Goal: Task Accomplishment & Management: Complete application form

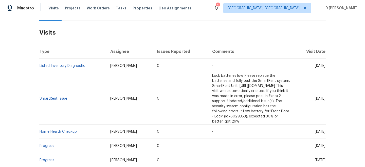
scroll to position [50, 0]
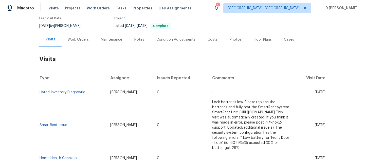
click at [76, 37] on div "Work Orders" at bounding box center [78, 39] width 21 height 5
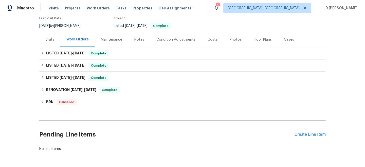
click at [48, 37] on div "Visits" at bounding box center [49, 39] width 9 height 5
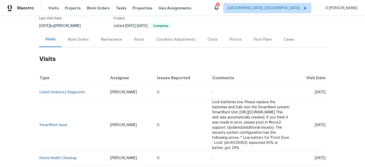
click at [285, 37] on div "Cases" at bounding box center [289, 39] width 10 height 5
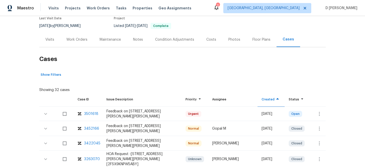
scroll to position [83, 0]
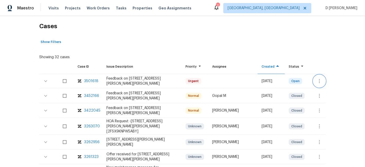
click at [322, 78] on icon "button" at bounding box center [320, 81] width 6 height 6
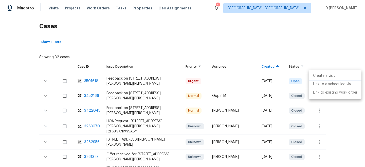
click at [319, 75] on li "Create a visit" at bounding box center [335, 76] width 53 height 8
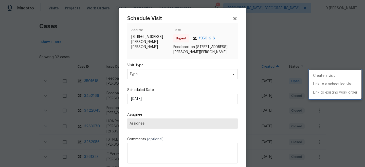
click at [176, 74] on div at bounding box center [182, 83] width 365 height 167
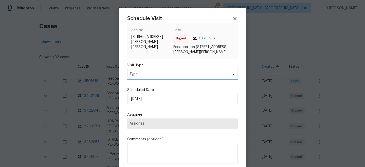
click at [167, 75] on span "Type" at bounding box center [179, 74] width 99 height 5
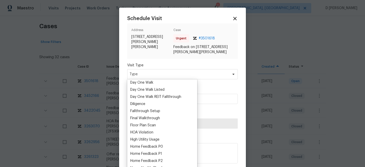
scroll to position [127, 0]
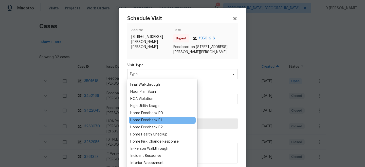
click at [158, 122] on div "Home Feedback P1" at bounding box center [146, 119] width 32 height 5
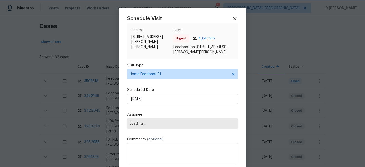
scroll to position [25, 0]
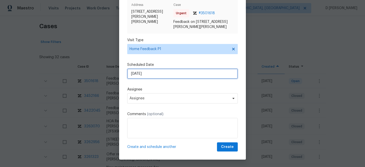
click at [166, 76] on input "19/09/2025" at bounding box center [182, 73] width 111 height 10
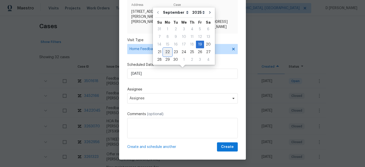
click at [168, 52] on div "22" at bounding box center [168, 51] width 8 height 7
type input "22/09/2025"
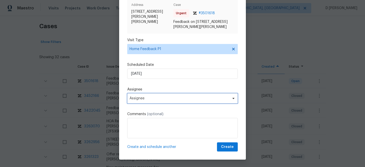
click at [158, 98] on span "Assignee" at bounding box center [179, 98] width 99 height 4
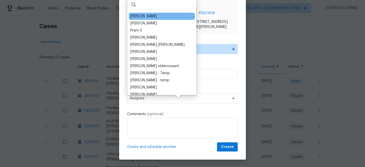
click at [142, 17] on div "Jeffrey Lenz" at bounding box center [143, 16] width 27 height 5
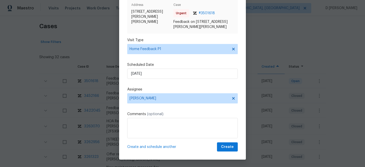
scroll to position [25, 0]
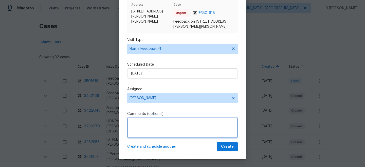
click at [150, 124] on textarea at bounding box center [182, 127] width 111 height 20
paste textarea "garage has bad odor - needs to be aired out - strong smell when the door is ope…"
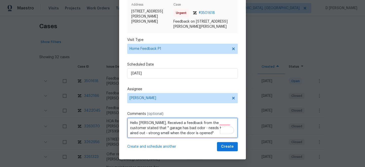
click at [189, 131] on textarea "Hello Jeffrey, Received a feedback from the customer stated that " garage has b…" at bounding box center [182, 127] width 111 height 20
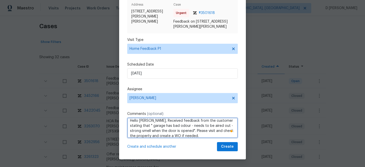
scroll to position [6, 0]
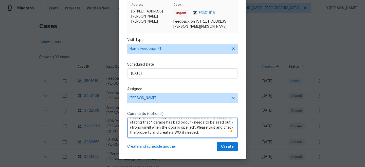
type textarea "Hello Jeffrey, Received feedback from the customer stating that " garage has ba…"
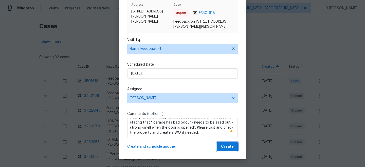
click at [221, 147] on button "Create" at bounding box center [227, 146] width 21 height 9
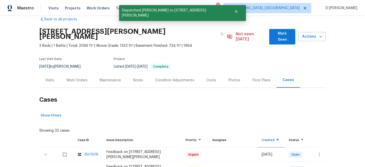
scroll to position [8, 0]
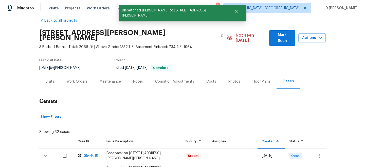
click at [48, 79] on div "Visits" at bounding box center [49, 81] width 9 height 5
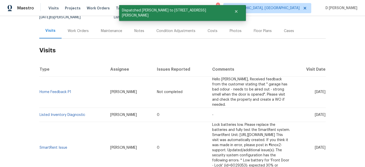
scroll to position [59, 0]
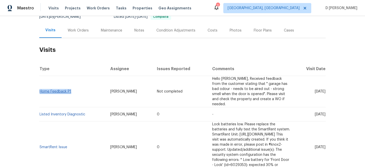
drag, startPoint x: 75, startPoint y: 82, endPoint x: 41, endPoint y: 81, distance: 34.0
click at [41, 81] on td "Home Feedback P1" at bounding box center [72, 91] width 67 height 31
copy link "Home Feedback P1"
drag, startPoint x: 304, startPoint y: 99, endPoint x: 316, endPoint y: 99, distance: 11.4
click at [316, 112] on span "Mon, Sep 08 2025" at bounding box center [320, 114] width 11 height 4
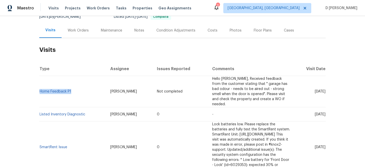
copy span "Sep 08"
drag, startPoint x: 305, startPoint y: 81, endPoint x: 317, endPoint y: 81, distance: 11.9
click at [317, 90] on span "Mon, Sep 22 2025" at bounding box center [320, 92] width 11 height 4
copy span "Sep 22"
drag, startPoint x: 73, startPoint y: 82, endPoint x: 40, endPoint y: 81, distance: 32.7
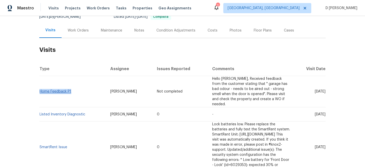
click at [40, 81] on td "Home Feedback P1" at bounding box center [72, 91] width 67 height 31
copy link "Home Feedback P1"
drag, startPoint x: 304, startPoint y: 98, endPoint x: 315, endPoint y: 98, distance: 10.9
click at [315, 112] on span "Mon, Sep 08 2025" at bounding box center [320, 114] width 11 height 4
copy span "Sep 08"
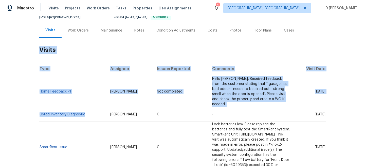
drag, startPoint x: 88, startPoint y: 100, endPoint x: 38, endPoint y: 100, distance: 49.5
click at [38, 100] on div "Back to all projects 69 Langer Cir, West St. Paul, MN 55118 3 Beds | 1 Baths | …" at bounding box center [182, 91] width 365 height 151
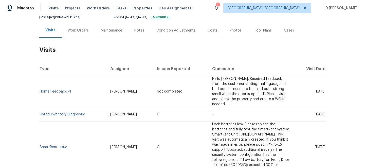
click at [51, 107] on td "Listed Inventory Diagnostic" at bounding box center [72, 114] width 67 height 14
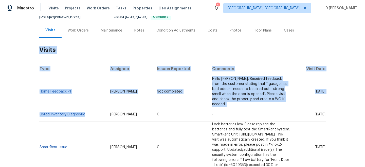
drag, startPoint x: 87, startPoint y: 99, endPoint x: 39, endPoint y: 98, distance: 48.5
click at [39, 98] on div "Back to all projects 69 Langer Cir, West St. Paul, MN 55118 3 Beds | 1 Baths | …" at bounding box center [182, 91] width 365 height 151
click at [46, 107] on td "Listed Inventory Diagnostic" at bounding box center [72, 114] width 67 height 14
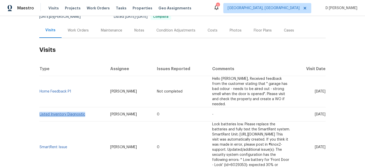
drag, startPoint x: 86, startPoint y: 98, endPoint x: 40, endPoint y: 98, distance: 46.2
click at [40, 107] on td "Listed Inventory Diagnostic" at bounding box center [72, 114] width 67 height 14
copy link "Listed Inventory Diagnostic"
click at [73, 82] on td "Home Feedback P1" at bounding box center [72, 91] width 67 height 31
drag, startPoint x: 73, startPoint y: 82, endPoint x: 40, endPoint y: 82, distance: 33.0
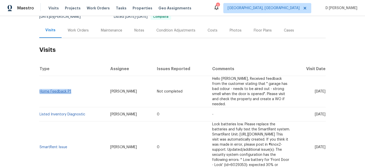
click at [40, 82] on td "Home Feedback P1" at bounding box center [72, 91] width 67 height 31
copy link "Home Feedback P1"
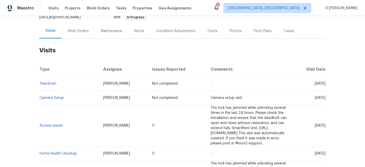
scroll to position [29, 0]
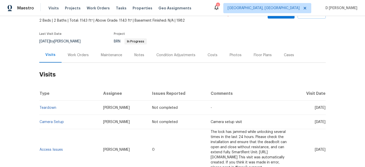
click at [80, 51] on div "Work Orders" at bounding box center [78, 54] width 33 height 15
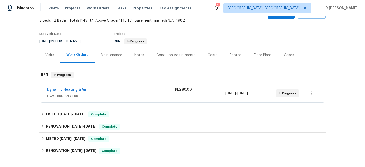
click at [73, 97] on span "HVAC, BRN_AND_LRR" at bounding box center [110, 95] width 127 height 5
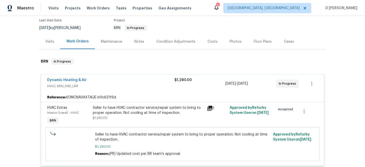
scroll to position [42, 0]
click at [48, 39] on div "Visits" at bounding box center [49, 41] width 21 height 15
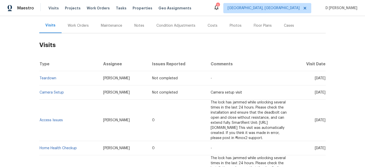
scroll to position [59, 0]
drag, startPoint x: 65, startPoint y: 92, endPoint x: 40, endPoint y: 92, distance: 25.6
click at [40, 92] on td "Camera Setup" at bounding box center [69, 92] width 60 height 14
copy link "Camera Setup"
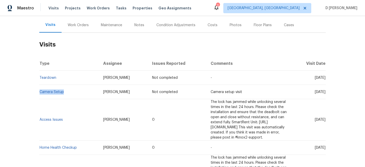
copy link "Camera Setup"
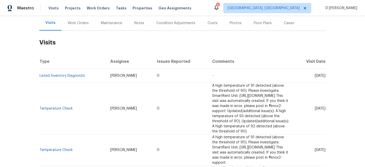
scroll to position [62, 0]
click at [73, 24] on div "Work Orders" at bounding box center [78, 22] width 21 height 5
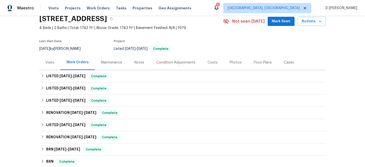
scroll to position [16, 0]
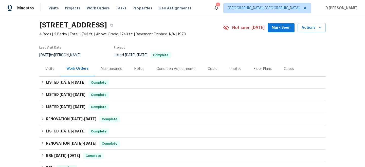
click at [52, 69] on div "Visits" at bounding box center [49, 68] width 9 height 5
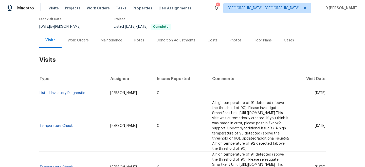
scroll to position [48, 0]
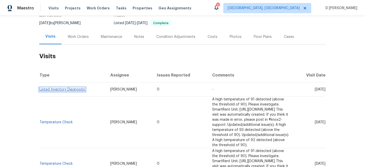
click at [70, 89] on link "Listed Inventory Diagnostic" at bounding box center [63, 90] width 46 height 4
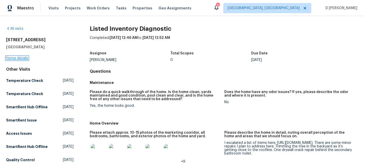
click at [14, 59] on link "Home details" at bounding box center [17, 58] width 22 height 4
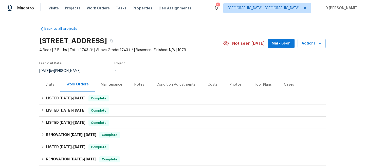
click at [51, 82] on div "Visits" at bounding box center [49, 84] width 9 height 5
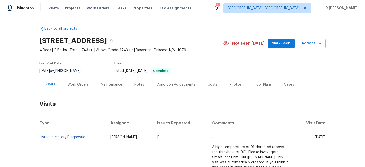
click at [79, 85] on div "Work Orders" at bounding box center [78, 84] width 21 height 5
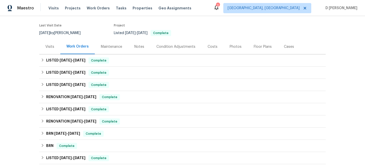
scroll to position [38, 0]
click at [47, 46] on div "Visits" at bounding box center [49, 46] width 9 height 5
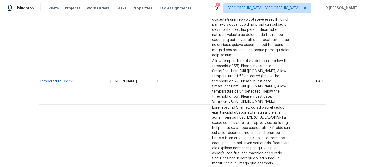
scroll to position [894, 0]
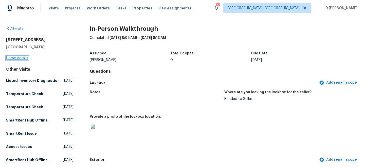
click at [21, 58] on link "Home details" at bounding box center [17, 58] width 22 height 4
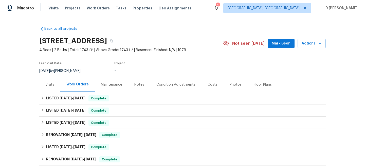
click at [48, 86] on div "Visits" at bounding box center [49, 84] width 9 height 5
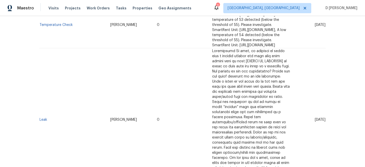
scroll to position [894, 0]
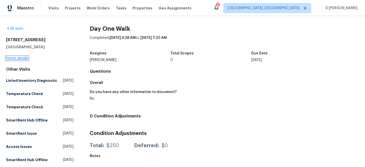
click at [15, 58] on link "Home details" at bounding box center [17, 58] width 22 height 4
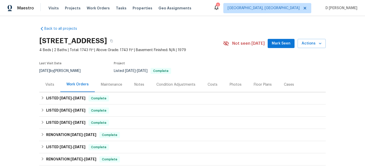
click at [51, 86] on div "Visits" at bounding box center [49, 84] width 9 height 5
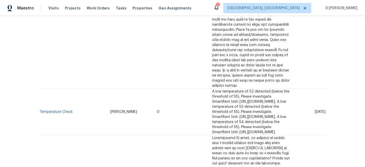
scroll to position [894, 0]
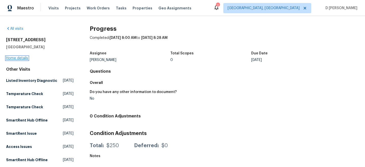
click at [19, 58] on link "Home details" at bounding box center [17, 58] width 22 height 4
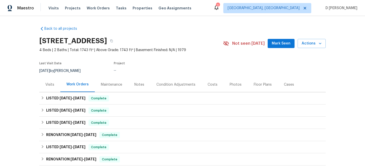
click at [51, 84] on div "Visits" at bounding box center [49, 84] width 9 height 5
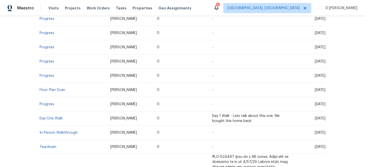
scroll to position [564, 0]
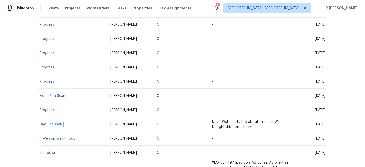
click at [51, 122] on link "Day One Walk" at bounding box center [51, 124] width 23 height 4
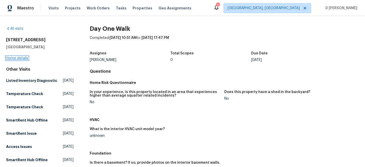
click at [10, 58] on link "Home details" at bounding box center [17, 58] width 22 height 4
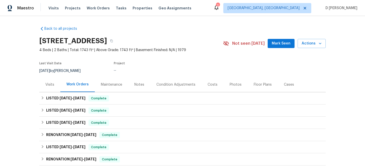
click at [49, 84] on div "Visits" at bounding box center [49, 84] width 9 height 5
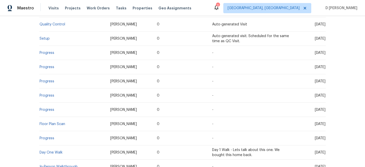
scroll to position [531, 0]
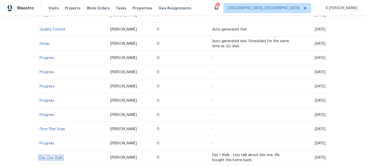
click at [48, 155] on link "Day One Walk" at bounding box center [51, 157] width 23 height 4
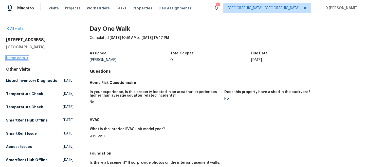
click at [18, 58] on link "Home details" at bounding box center [17, 58] width 22 height 4
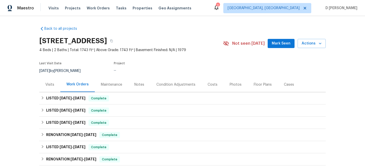
click at [49, 86] on div "Visits" at bounding box center [49, 84] width 9 height 5
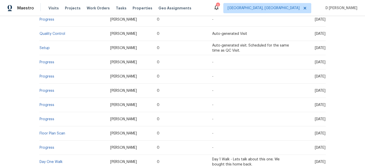
scroll to position [524, 0]
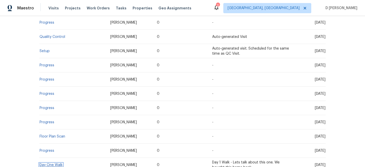
click at [49, 163] on link "Day One Walk" at bounding box center [51, 165] width 23 height 4
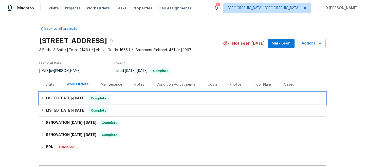
click at [43, 96] on icon at bounding box center [43, 98] width 4 height 4
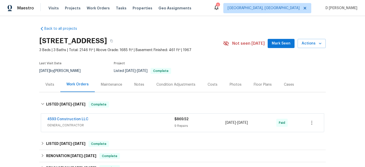
click at [106, 127] on span "GENERAL_CONTRACTOR" at bounding box center [110, 125] width 127 height 5
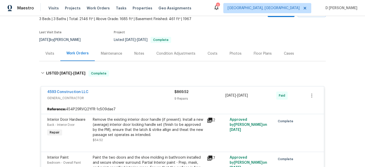
scroll to position [31, 0]
click at [77, 98] on span "GENERAL_CONTRACTOR" at bounding box center [110, 97] width 127 height 5
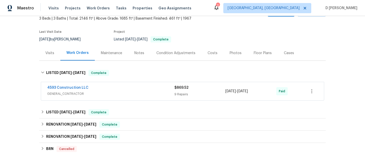
click at [49, 55] on div "Visits" at bounding box center [49, 52] width 9 height 5
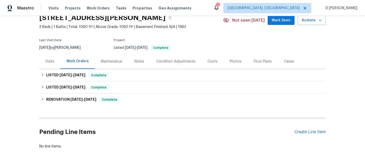
scroll to position [39, 0]
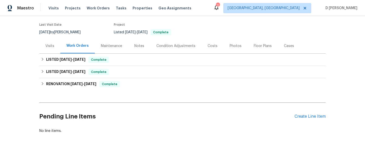
click at [53, 45] on div "Visits" at bounding box center [49, 45] width 9 height 5
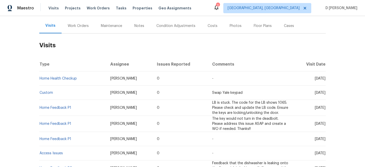
scroll to position [61, 0]
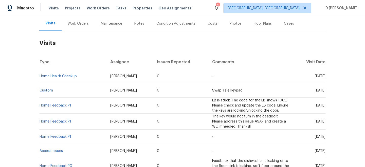
click at [285, 25] on div "Cases" at bounding box center [289, 23] width 10 height 5
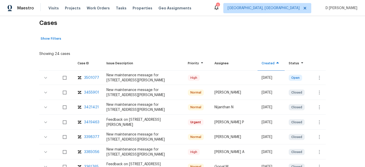
scroll to position [83, 0]
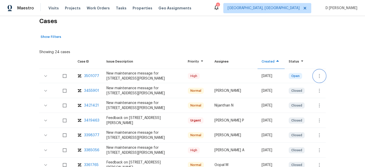
click at [318, 75] on icon "button" at bounding box center [320, 76] width 6 height 6
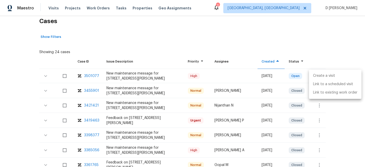
click at [327, 76] on li "Create a visit" at bounding box center [335, 76] width 53 height 8
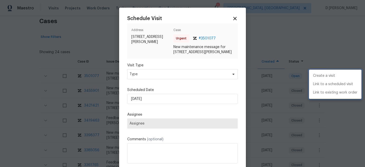
click at [180, 73] on div at bounding box center [182, 83] width 365 height 167
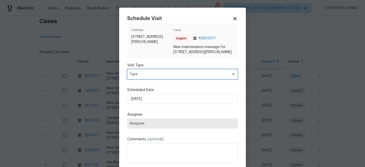
click at [166, 73] on span "Type" at bounding box center [179, 74] width 99 height 5
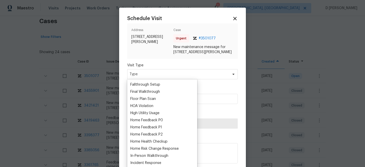
scroll to position [126, 0]
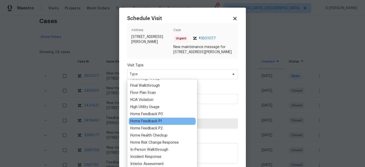
click at [164, 119] on div "Home Feedback P1" at bounding box center [162, 120] width 67 height 7
click at [148, 121] on div "Home Feedback P1" at bounding box center [146, 120] width 32 height 5
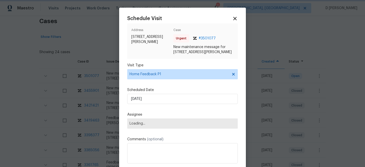
scroll to position [24, 0]
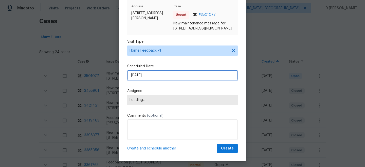
click at [163, 77] on input "19/09/2025" at bounding box center [182, 75] width 111 height 10
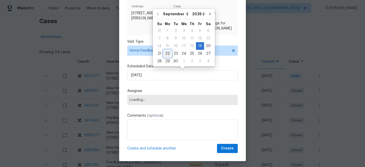
click at [167, 53] on div "22" at bounding box center [168, 53] width 8 height 7
type input "22/09/2025"
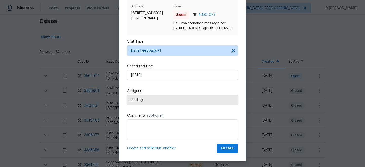
scroll to position [25, 0]
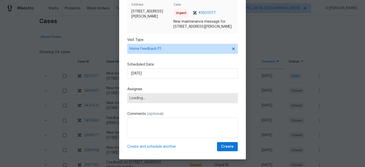
click at [164, 100] on span "Loading..." at bounding box center [182, 98] width 111 height 10
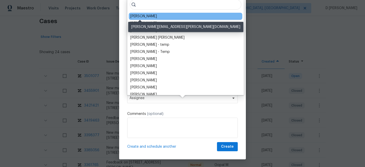
click at [142, 17] on div "Lee Privette" at bounding box center [143, 16] width 27 height 5
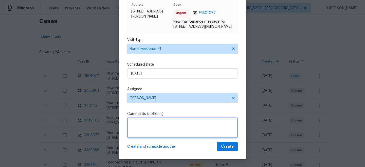
click at [146, 125] on textarea at bounding box center [182, 127] width 111 height 20
paste textarea "The key doesn’t open this property"
click at [150, 129] on textarea "Hello Lee, Cleaning stating that " The key doesn’t open this property"" at bounding box center [182, 127] width 111 height 20
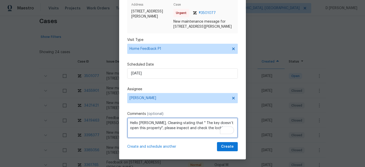
type textarea "Hello Lee, Cleaning stating that " The key doesn’t open this property", please …"
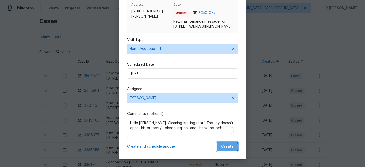
click at [226, 147] on span "Create" at bounding box center [227, 146] width 13 height 6
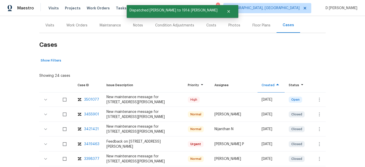
scroll to position [19, 0]
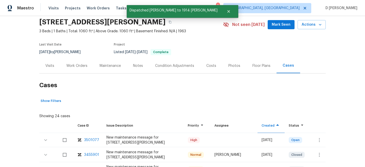
click at [44, 66] on div "Visits" at bounding box center [49, 65] width 21 height 15
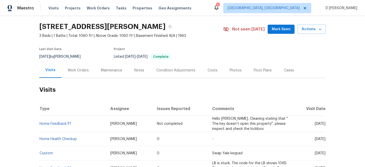
scroll to position [5, 0]
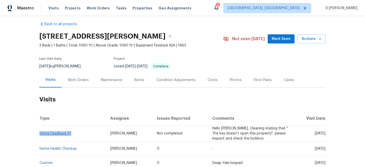
drag, startPoint x: 74, startPoint y: 133, endPoint x: 40, endPoint y: 132, distance: 34.0
click at [40, 132] on td "Home Feedback P1" at bounding box center [72, 133] width 67 height 16
copy link "Home Feedback P1"
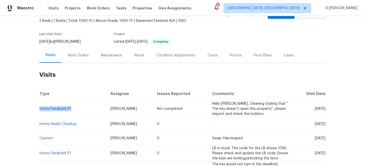
scroll to position [33, 0]
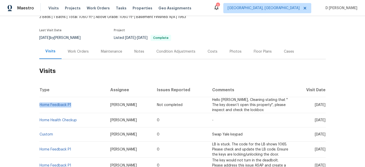
drag, startPoint x: 305, startPoint y: 119, endPoint x: 317, endPoint y: 119, distance: 11.2
click at [317, 119] on span "Tue, Sep 16 2025" at bounding box center [320, 120] width 11 height 4
copy span "Sep 16"
drag, startPoint x: 305, startPoint y: 104, endPoint x: 316, endPoint y: 104, distance: 10.7
click at [316, 104] on span "Mon, Sep 22 2025" at bounding box center [320, 105] width 11 height 4
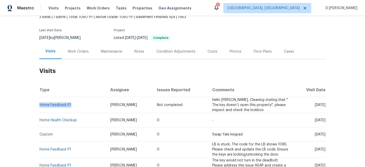
copy span "Sep 22"
drag, startPoint x: 75, startPoint y: 107, endPoint x: 39, endPoint y: 103, distance: 35.5
click at [39, 103] on td "Home Feedback P1" at bounding box center [72, 105] width 67 height 16
copy link "Home Feedback P1"
drag, startPoint x: 305, startPoint y: 119, endPoint x: 316, endPoint y: 120, distance: 11.2
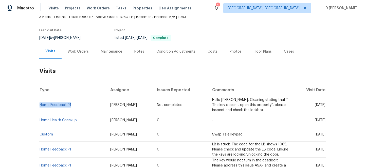
click at [316, 120] on span "Tue, Sep 16 2025" at bounding box center [320, 120] width 11 height 4
copy span "Sep 16"
drag, startPoint x: 81, startPoint y: 121, endPoint x: 40, endPoint y: 119, distance: 40.6
click at [40, 119] on td "Home Health Checkup" at bounding box center [72, 120] width 67 height 14
copy link "Home Health Checkup"
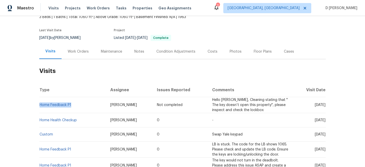
drag, startPoint x: 73, startPoint y: 106, endPoint x: 40, endPoint y: 107, distance: 33.2
click at [40, 107] on td "Home Feedback P1" at bounding box center [72, 105] width 67 height 16
copy link "Home Feedback P1"
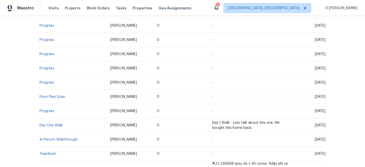
scroll to position [524, 0]
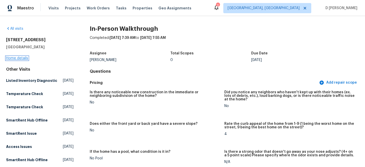
click at [22, 57] on link "Home details" at bounding box center [17, 58] width 22 height 4
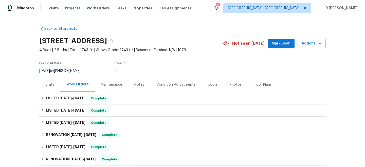
scroll to position [3, 0]
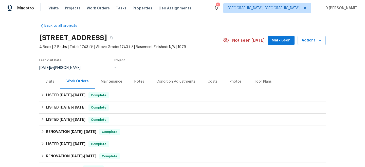
click at [46, 77] on div "Visits" at bounding box center [49, 81] width 21 height 15
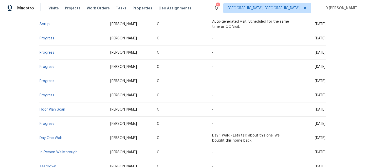
scroll to position [553, 0]
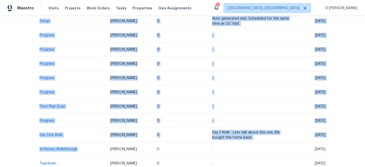
drag, startPoint x: 80, startPoint y: 98, endPoint x: 38, endPoint y: 96, distance: 41.9
click at [38, 96] on div "Back to all projects 8222 Kearsarge Dr, Austin, TX 78745 4 Beds | 2 Baths | Tot…" at bounding box center [182, 91] width 365 height 151
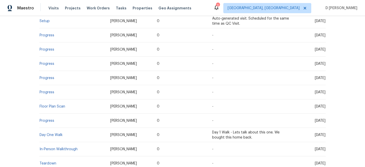
click at [45, 142] on td "In-Person Walkthrough" at bounding box center [72, 149] width 67 height 14
drag, startPoint x: 78, startPoint y: 100, endPoint x: 40, endPoint y: 97, distance: 38.6
click at [40, 142] on td "In-Person Walkthrough" at bounding box center [72, 149] width 67 height 14
copy link "In-Person Walkthrough"
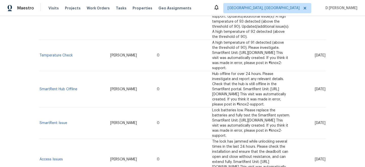
scroll to position [0, 0]
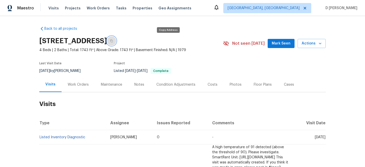
click at [113, 41] on icon "button" at bounding box center [111, 40] width 3 height 3
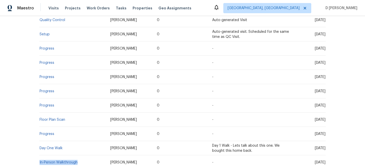
scroll to position [548, 0]
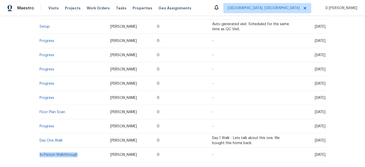
copy link "In-Person Walkthrough"
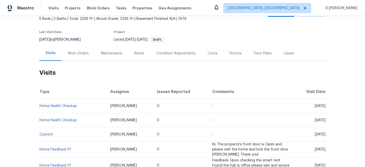
scroll to position [32, 0]
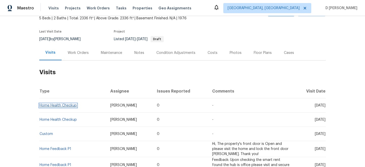
click at [63, 105] on link "Home Health Checkup" at bounding box center [58, 105] width 37 height 4
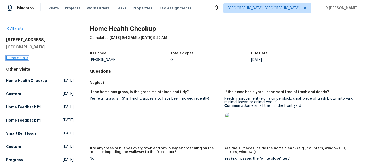
click at [23, 57] on link "Home details" at bounding box center [17, 58] width 22 height 4
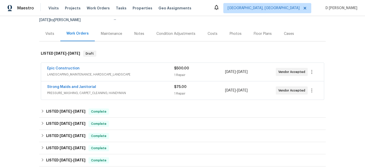
scroll to position [51, 0]
click at [93, 73] on span "LANDSCAPING_MAINTENANCE, HARDSCAPE_LANDSCAPE" at bounding box center [110, 74] width 127 height 5
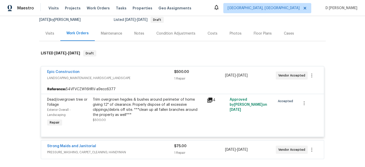
scroll to position [108, 0]
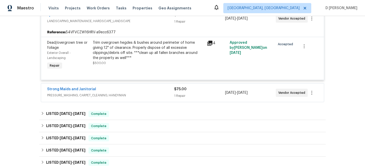
click at [127, 95] on span "PRESSURE_WASHING, CARPET_CLEANING, HANDYMAN" at bounding box center [110, 95] width 127 height 5
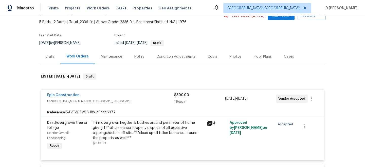
scroll to position [28, 0]
click at [53, 55] on div "Visits" at bounding box center [49, 56] width 9 height 5
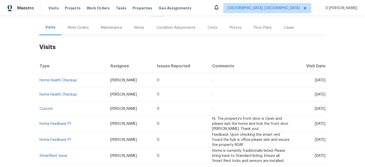
scroll to position [57, 0]
drag, startPoint x: 80, startPoint y: 80, endPoint x: 40, endPoint y: 78, distance: 40.4
click at [40, 78] on td "Home Health Checkup" at bounding box center [72, 80] width 67 height 14
copy link "Home Health Checkup"
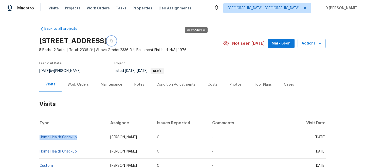
click at [113, 40] on icon "button" at bounding box center [111, 41] width 3 height 3
copy link "Home Health Checkup"
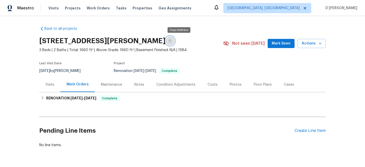
click at [175, 42] on button "button" at bounding box center [170, 40] width 9 height 9
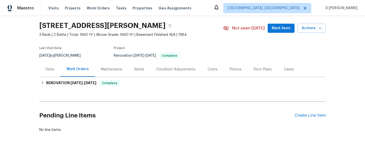
click at [49, 70] on div "Visits" at bounding box center [49, 69] width 9 height 5
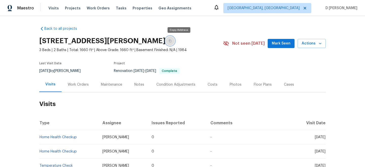
click at [175, 43] on button "button" at bounding box center [170, 40] width 9 height 9
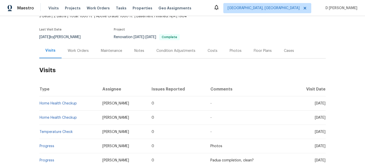
click at [82, 53] on div "Work Orders" at bounding box center [78, 50] width 21 height 5
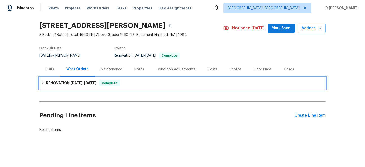
click at [45, 80] on div "RENOVATION [DATE] - [DATE] Complete" at bounding box center [182, 83] width 287 height 12
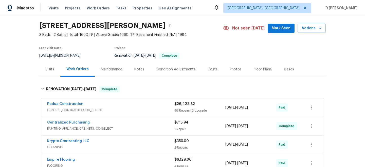
click at [51, 71] on div "Visits" at bounding box center [49, 69] width 9 height 5
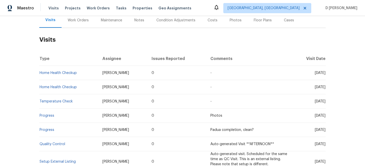
scroll to position [64, 0]
click at [64, 72] on link "Home Health Checkup" at bounding box center [58, 73] width 37 height 4
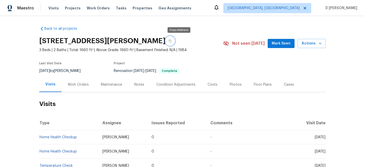
click at [175, 40] on button "button" at bounding box center [170, 40] width 9 height 9
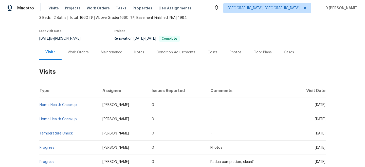
scroll to position [32, 0]
click at [85, 51] on div "Work Orders" at bounding box center [78, 51] width 21 height 5
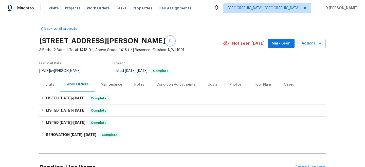
click at [172, 41] on icon "button" at bounding box center [170, 40] width 3 height 3
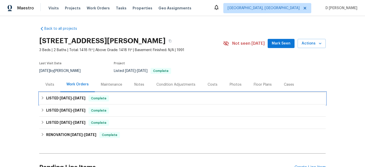
click at [44, 96] on icon at bounding box center [43, 98] width 4 height 4
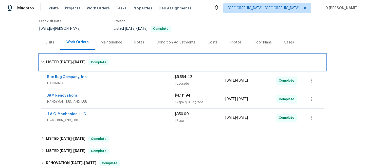
scroll to position [43, 0]
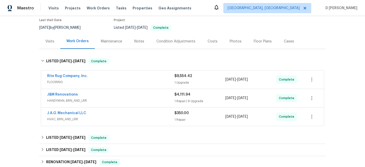
click at [128, 79] on span "FLOORING" at bounding box center [110, 81] width 127 height 5
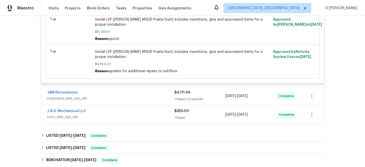
scroll to position [164, 0]
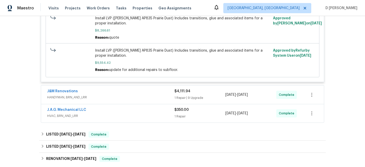
click at [111, 96] on span "HANDYMAN, BRN_AND_LRR" at bounding box center [110, 97] width 127 height 5
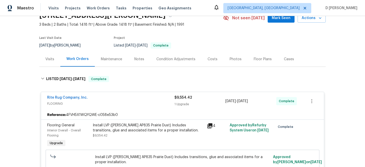
scroll to position [6, 0]
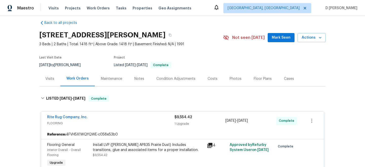
click at [55, 123] on span "FLOORING" at bounding box center [110, 122] width 127 height 5
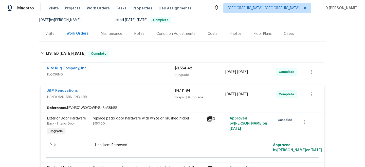
scroll to position [57, 0]
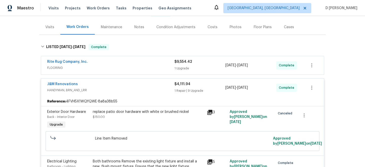
click at [71, 92] on span "HANDYMAN, BRN_AND_LRR" at bounding box center [110, 90] width 127 height 5
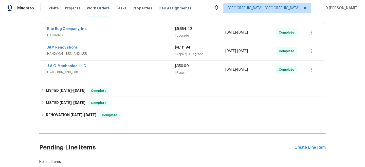
scroll to position [92, 0]
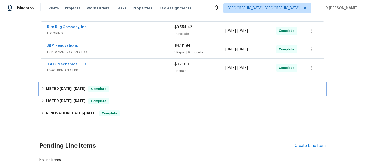
click at [41, 90] on div "LISTED 7/21/25 - 7/23/25 Complete" at bounding box center [182, 89] width 287 height 12
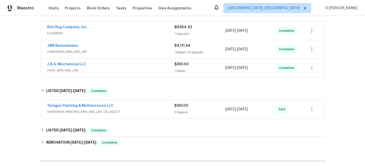
click at [117, 113] on span "HANDYMAN, PAINTING, BRN_AND_LRR, OD_SELECT" at bounding box center [110, 111] width 127 height 5
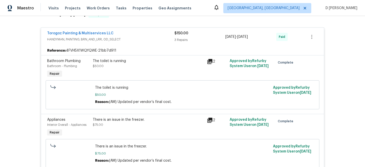
scroll to position [168, 0]
click at [93, 39] on span "HANDYMAN, PAINTING, BRN_AND_LRR, OD_SELECT" at bounding box center [110, 39] width 127 height 5
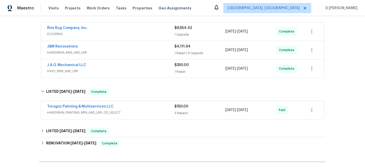
scroll to position [80, 0]
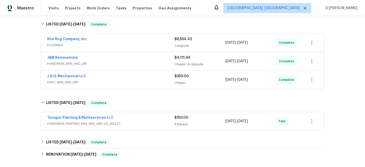
click at [84, 82] on span "HVAC, BRN_AND_LRR" at bounding box center [110, 82] width 127 height 5
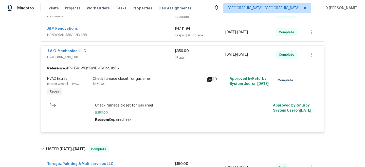
scroll to position [69, 0]
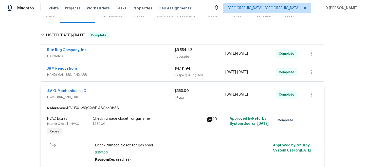
click at [120, 72] on div "J&M Renovations" at bounding box center [110, 69] width 127 height 6
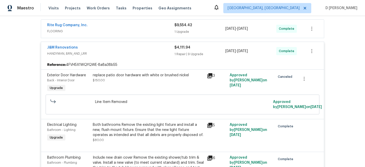
scroll to position [62, 0]
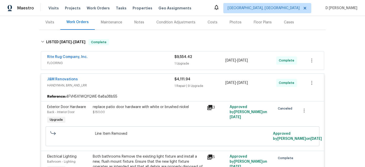
click at [122, 59] on div "Rite Rug Company, Inc." at bounding box center [110, 57] width 127 height 6
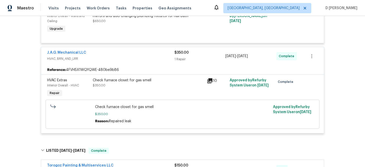
scroll to position [584, 0]
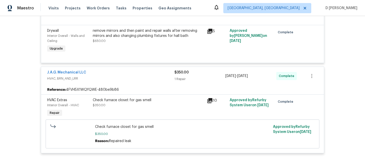
click at [78, 78] on span "HVAC, BRN_AND_LRR" at bounding box center [110, 78] width 127 height 5
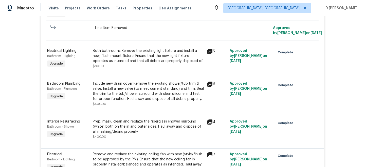
scroll to position [197, 0]
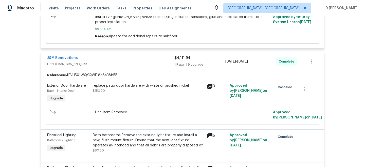
click at [89, 64] on span "HANDYMAN, BRN_AND_LRR" at bounding box center [110, 63] width 127 height 5
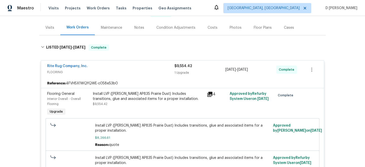
scroll to position [67, 0]
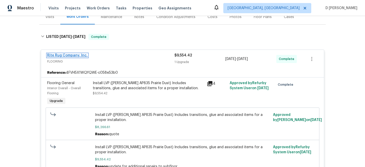
click at [57, 57] on link "Rite Rug Company, Inc." at bounding box center [67, 56] width 41 height 4
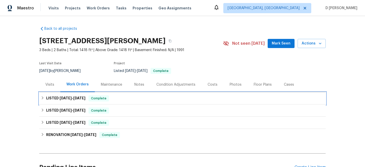
click at [40, 99] on div "LISTED [DATE] - [DATE] Complete" at bounding box center [182, 98] width 287 height 12
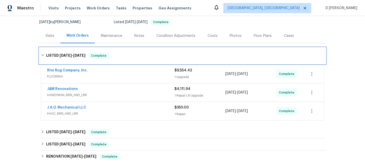
scroll to position [55, 0]
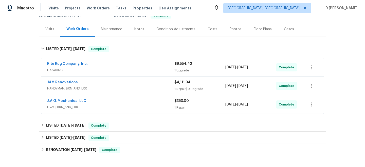
click at [79, 70] on span "FLOORING" at bounding box center [110, 69] width 127 height 5
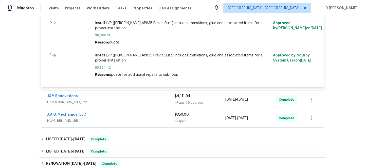
scroll to position [159, 0]
click at [88, 102] on span "HANDYMAN, BRN_AND_LRR" at bounding box center [110, 101] width 127 height 5
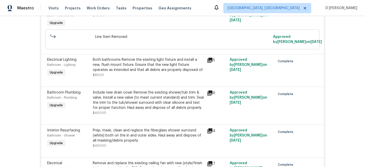
scroll to position [273, 0]
click at [212, 58] on icon at bounding box center [209, 59] width 5 height 5
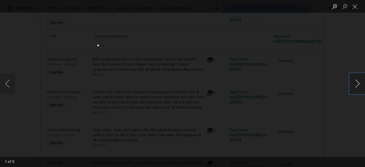
click at [361, 80] on button "Next image" at bounding box center [357, 83] width 15 height 20
click at [357, 7] on button "Close lightbox" at bounding box center [355, 6] width 10 height 9
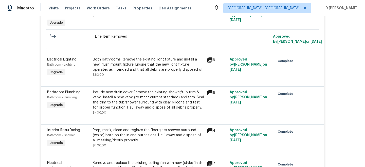
click at [212, 94] on icon at bounding box center [209, 92] width 5 height 5
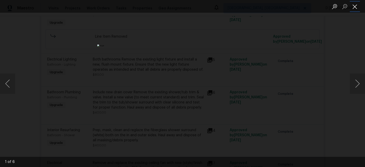
click at [356, 8] on button "Close lightbox" at bounding box center [355, 6] width 10 height 9
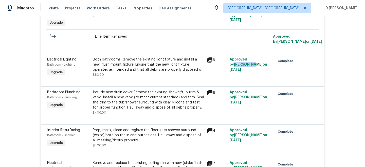
drag, startPoint x: 252, startPoint y: 59, endPoint x: 271, endPoint y: 61, distance: 18.6
click at [267, 61] on span "Approved by Greg Janiak on 9/1/2025" at bounding box center [249, 65] width 38 height 14
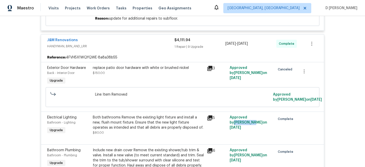
scroll to position [215, 0]
click at [76, 48] on span "HANDYMAN, BRN_AND_LRR" at bounding box center [110, 46] width 127 height 5
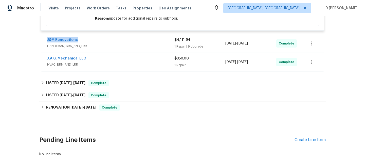
drag, startPoint x: 44, startPoint y: 41, endPoint x: 90, endPoint y: 41, distance: 45.7
click at [90, 41] on div "J&M Renovations HANDYMAN, BRN_AND_LRR $4,111.94 1 Repair | 9 Upgrade 9/2/2025 -…" at bounding box center [182, 43] width 283 height 18
copy link "J&M Renovations"
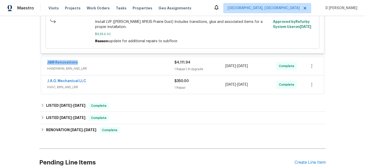
scroll to position [193, 0]
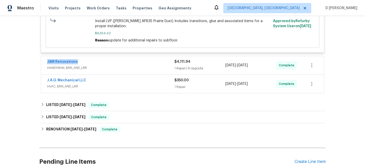
copy link "J&M Renovations"
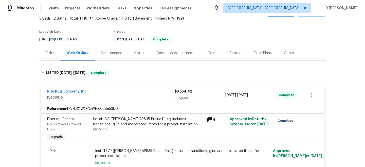
scroll to position [0, 0]
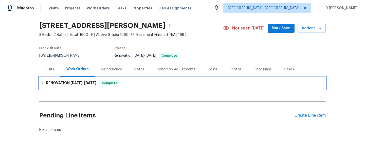
click at [44, 83] on icon at bounding box center [43, 83] width 4 height 4
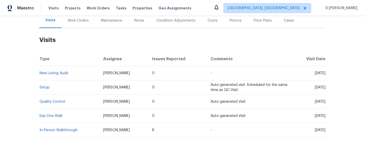
scroll to position [69, 0]
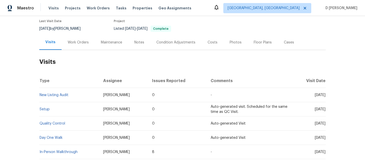
click at [83, 42] on div "Work Orders" at bounding box center [78, 42] width 21 height 5
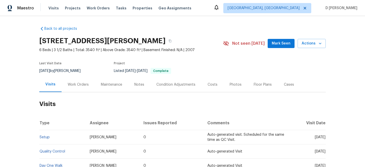
scroll to position [39, 0]
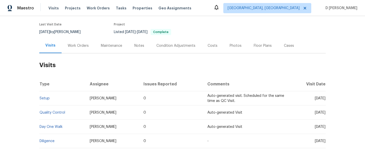
click at [81, 47] on div "Work Orders" at bounding box center [78, 45] width 21 height 5
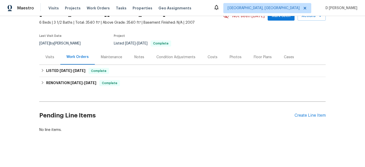
click at [50, 55] on div "Visits" at bounding box center [49, 57] width 9 height 5
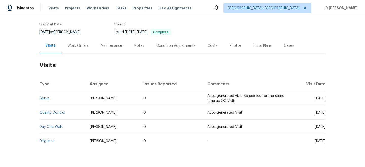
scroll to position [55, 0]
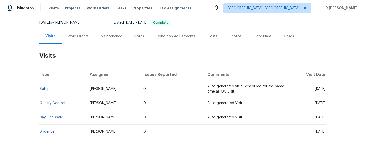
click at [79, 38] on div "Work Orders" at bounding box center [78, 36] width 21 height 5
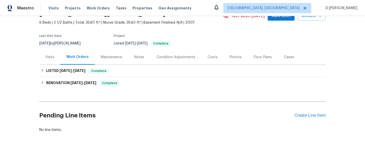
click at [53, 55] on div "Visits" at bounding box center [49, 57] width 9 height 5
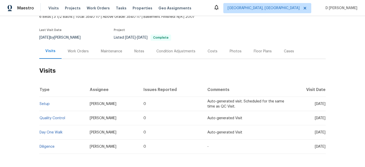
scroll to position [34, 0]
click at [283, 54] on div "Cases" at bounding box center [289, 50] width 22 height 15
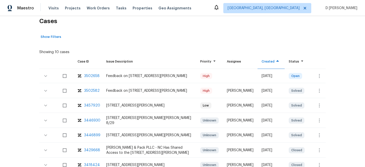
scroll to position [126, 0]
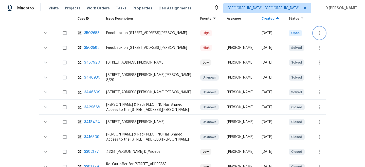
click at [323, 32] on button "button" at bounding box center [319, 33] width 12 height 12
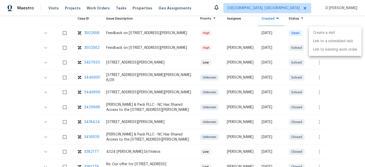
click at [320, 36] on li "Create a visit" at bounding box center [335, 33] width 53 height 8
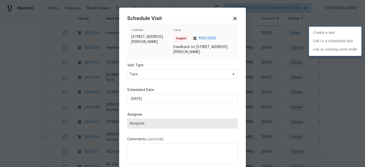
click at [166, 74] on div at bounding box center [182, 83] width 365 height 167
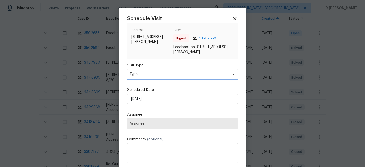
click at [166, 74] on span "Type" at bounding box center [179, 74] width 99 height 5
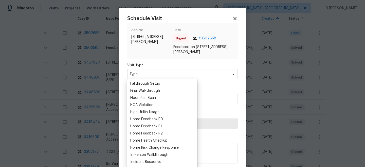
scroll to position [148, 0]
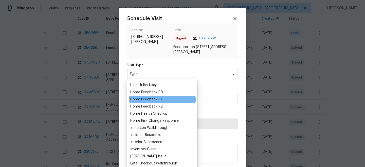
click at [155, 101] on div "Home Feedback P1" at bounding box center [146, 99] width 32 height 5
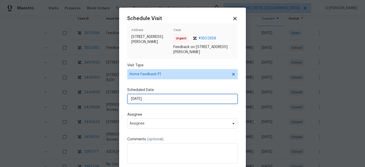
click at [156, 98] on input "19/09/2025" at bounding box center [182, 99] width 111 height 10
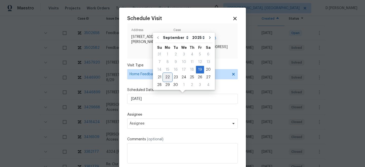
click at [169, 76] on div "22" at bounding box center [168, 77] width 8 height 7
type input "22/09/2025"
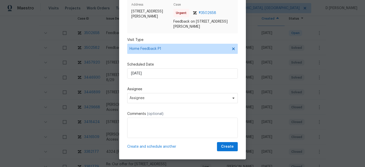
scroll to position [25, 0]
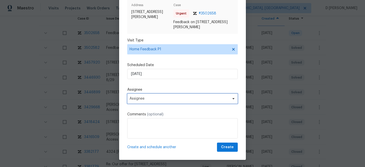
click at [163, 97] on span "Assignee" at bounding box center [179, 98] width 99 height 4
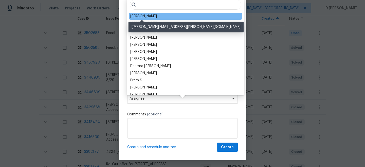
click at [136, 18] on div "Jason Bouque" at bounding box center [143, 16] width 27 height 5
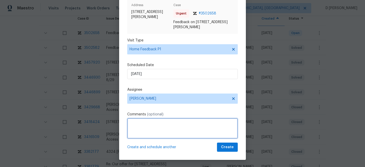
click at [147, 130] on textarea at bounding box center [182, 128] width 111 height 20
paste textarea "door is not unlocking"
click at [169, 129] on textarea "Hello Team, received feedback from the customer stated that " door is not unloc…" at bounding box center [182, 128] width 111 height 20
click at [178, 128] on textarea "Hello Team, received feedback from the customer stating that the" door is not u…" at bounding box center [182, 128] width 111 height 20
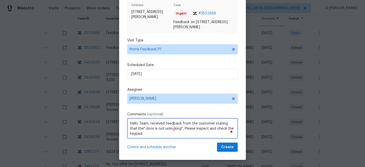
type textarea "Hello Team, received feedback from the customer stating that the" door is not u…"
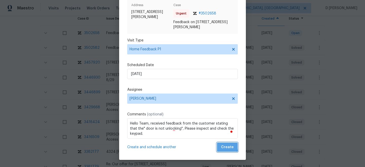
click at [220, 145] on button "Create" at bounding box center [227, 146] width 21 height 9
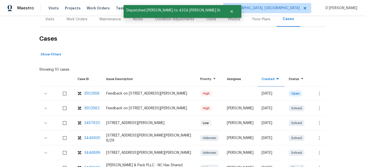
scroll to position [60, 0]
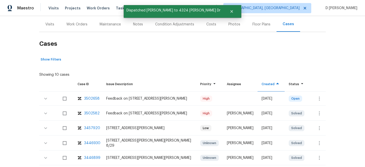
click at [49, 23] on div "Visits" at bounding box center [49, 24] width 9 height 5
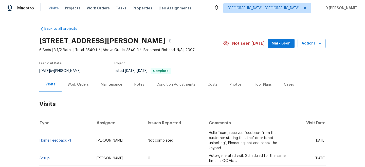
click at [54, 6] on span "Visits" at bounding box center [53, 8] width 10 height 5
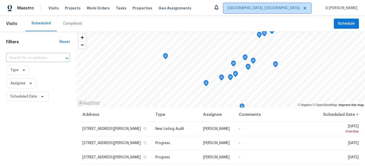
click at [306, 8] on icon at bounding box center [305, 8] width 3 height 3
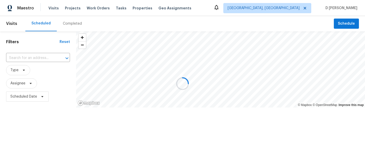
click at [303, 8] on div at bounding box center [182, 83] width 365 height 167
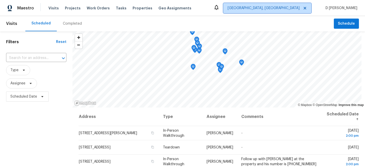
click at [307, 7] on icon at bounding box center [305, 8] width 4 height 4
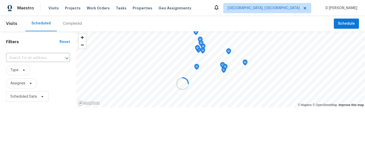
click at [304, 7] on div at bounding box center [182, 83] width 365 height 167
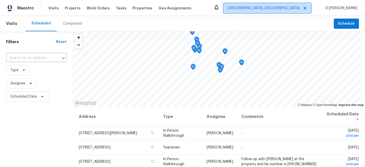
click at [300, 7] on span "Albuquerque, NM" at bounding box center [264, 8] width 72 height 5
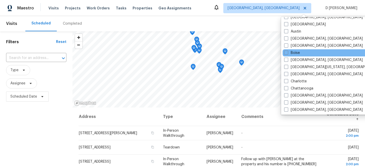
scroll to position [13, 0]
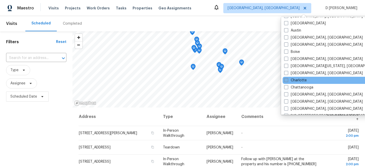
click at [288, 79] on span at bounding box center [286, 80] width 4 height 4
click at [288, 79] on input "Charlotte" at bounding box center [285, 79] width 3 height 3
checkbox input "true"
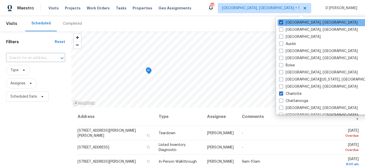
click at [281, 22] on span at bounding box center [281, 22] width 4 height 4
click at [281, 22] on input "Albuquerque, NM" at bounding box center [280, 21] width 3 height 3
checkbox input "false"
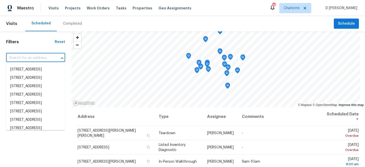
click at [42, 56] on input "text" at bounding box center [28, 58] width 45 height 8
paste input "4324 Dianne Dr, Charlotte, NC 28215"
type input "4324 Dianne Dr, Charlotte, NC 28215"
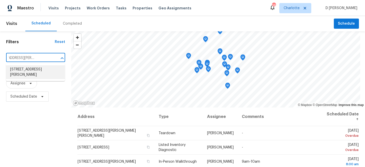
click at [35, 72] on li "4324 Dianne Dr, Charlotte, NC 28215" at bounding box center [35, 72] width 59 height 14
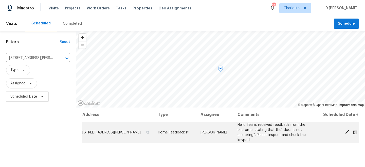
click at [355, 132] on icon at bounding box center [355, 131] width 4 height 5
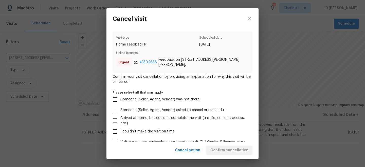
scroll to position [62, 0]
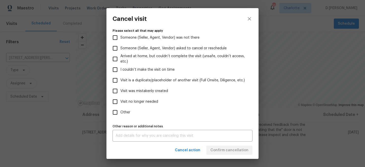
click at [116, 89] on input "Visit was mistakenly created" at bounding box center [115, 90] width 11 height 11
checkbox input "true"
click at [228, 148] on span "Confirm cancellation" at bounding box center [230, 150] width 38 height 6
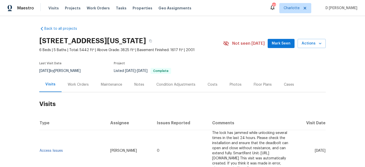
scroll to position [50, 0]
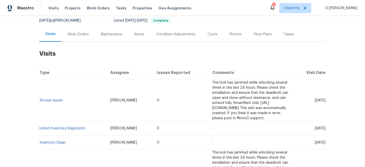
click at [73, 34] on div "Work Orders" at bounding box center [78, 34] width 21 height 5
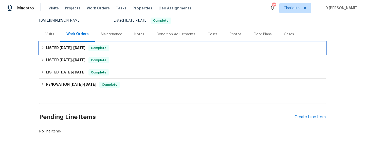
click at [46, 46] on div "LISTED [DATE] - [DATE] Complete" at bounding box center [183, 48] width 284 height 6
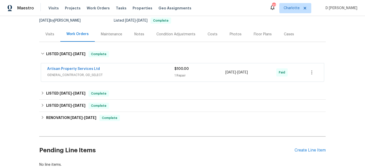
click at [47, 33] on div "Visits" at bounding box center [49, 34] width 9 height 5
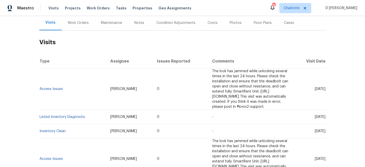
scroll to position [62, 0]
click at [78, 22] on div "Work Orders" at bounding box center [78, 22] width 21 height 5
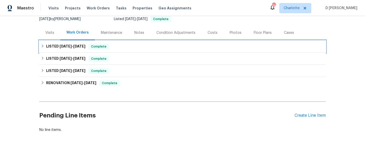
click at [44, 45] on icon at bounding box center [43, 46] width 4 height 4
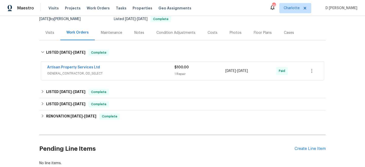
click at [50, 73] on span "GENERAL_CONTRACTOR, OD_SELECT" at bounding box center [110, 73] width 127 height 5
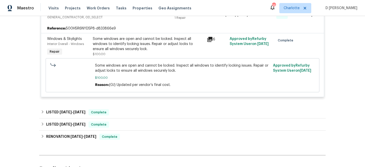
scroll to position [141, 0]
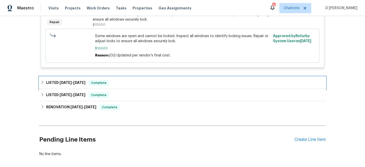
click at [45, 84] on div "LISTED [DATE] - [DATE] Complete" at bounding box center [183, 83] width 284 height 6
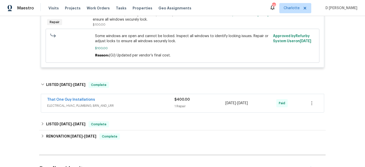
click at [90, 107] on span "ELECTRICAL, HVAC, PLUMBING, BRN_AND_LRR" at bounding box center [110, 105] width 127 height 5
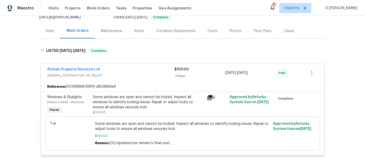
scroll to position [51, 0]
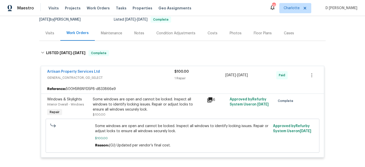
click at [48, 35] on div "Visits" at bounding box center [49, 33] width 9 height 5
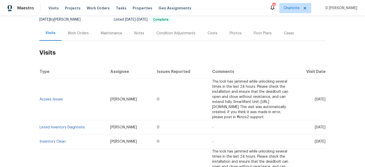
scroll to position [43, 0]
